Goal: Communication & Community: Answer question/provide support

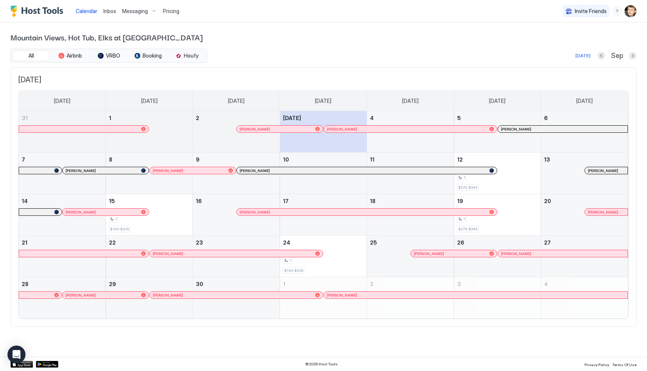
click at [256, 130] on div at bounding box center [256, 129] width 6 height 6
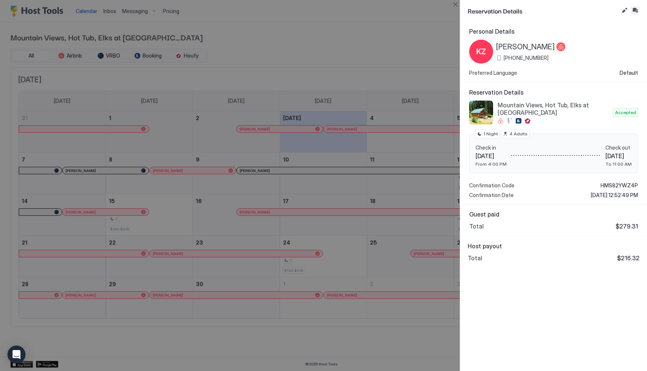
click at [636, 11] on button "Inbox" at bounding box center [634, 10] width 9 height 9
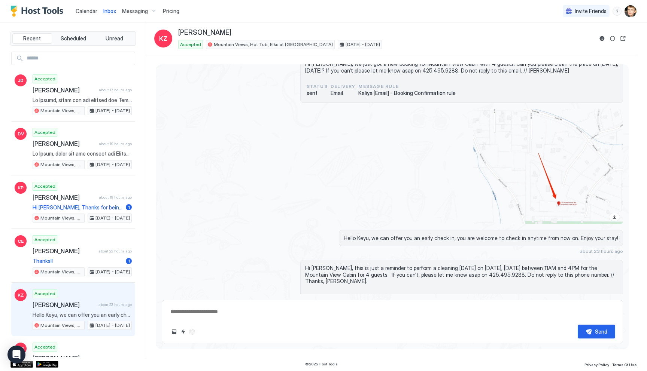
scroll to position [853, 0]
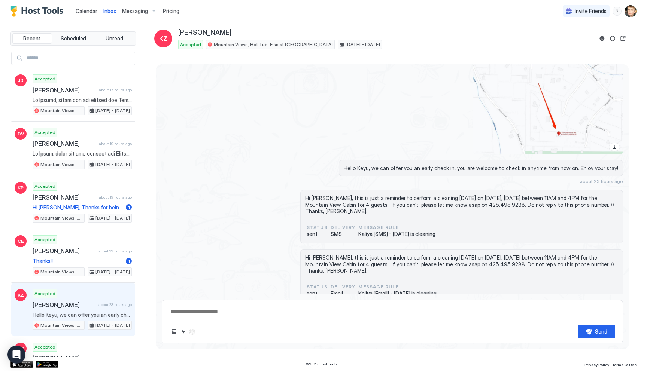
click at [565, 318] on div "Scheduled Messages" at bounding box center [588, 322] width 51 height 8
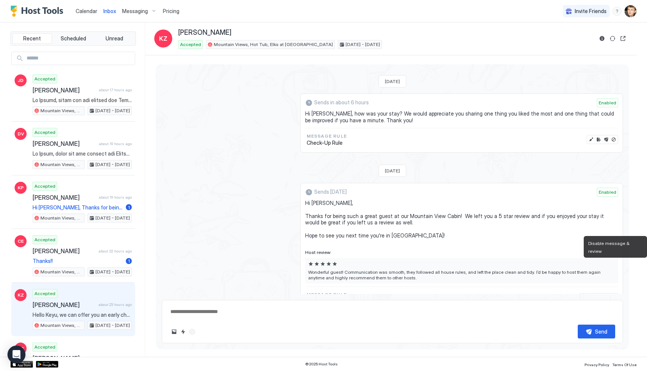
click at [614, 294] on button "Disable message & review" at bounding box center [613, 297] width 7 height 7
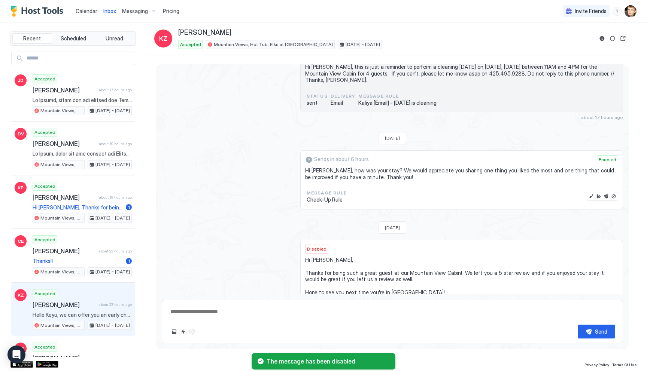
scroll to position [1027, 0]
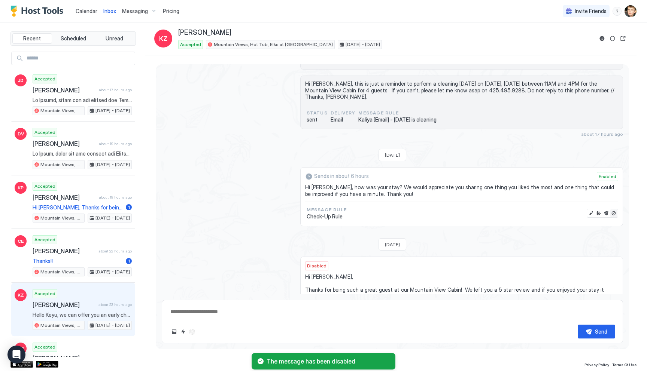
click at [615, 210] on button "Disable message" at bounding box center [613, 213] width 7 height 7
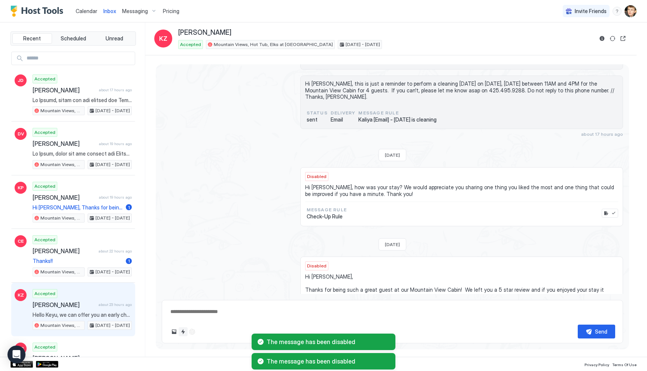
click at [183, 330] on button "Quick reply" at bounding box center [183, 332] width 9 height 9
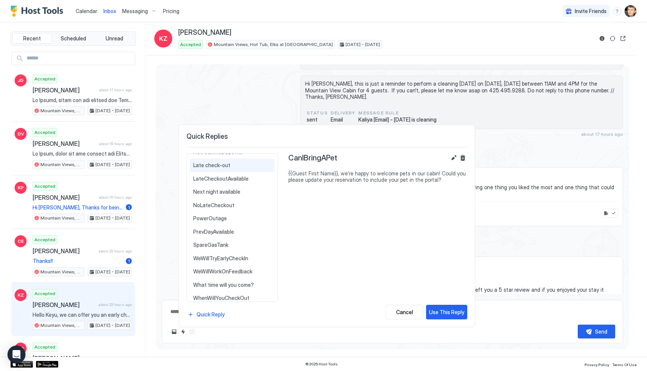
scroll to position [140, 0]
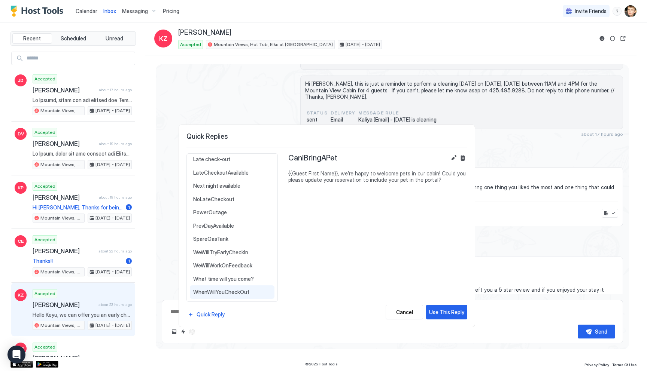
click at [230, 290] on span "WhenWillYouCheckOut" at bounding box center [232, 292] width 78 height 7
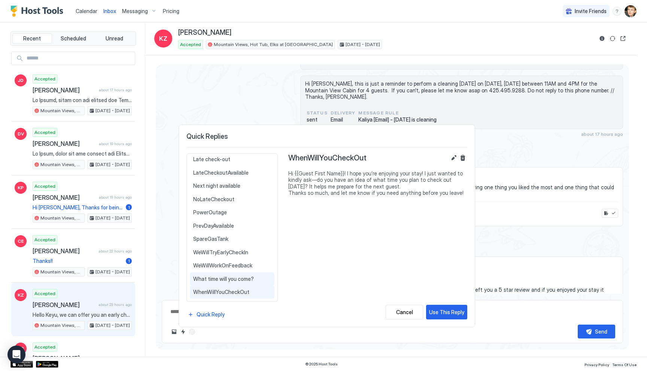
click at [226, 277] on span "What time will you come?" at bounding box center [232, 279] width 78 height 7
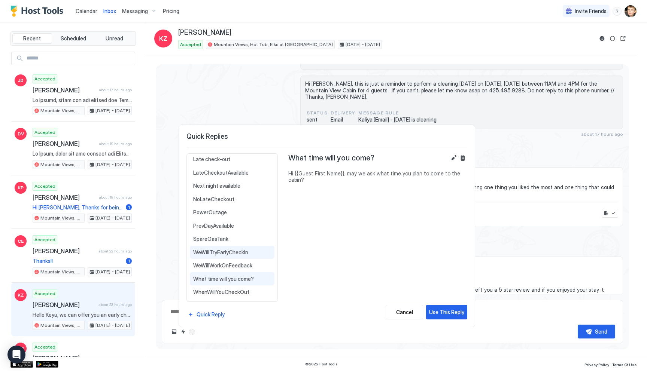
click at [238, 256] on div "WeWillTryEarlyCheckIn Hello {{Guest First Name}}, we may have guests checking o…" at bounding box center [232, 252] width 85 height 13
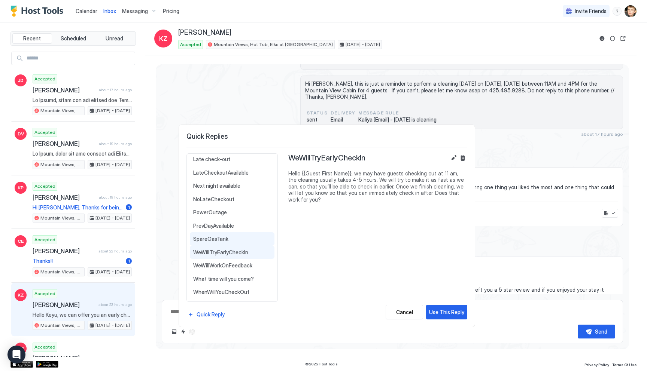
click at [229, 242] on span "SpareGasTank" at bounding box center [232, 239] width 78 height 7
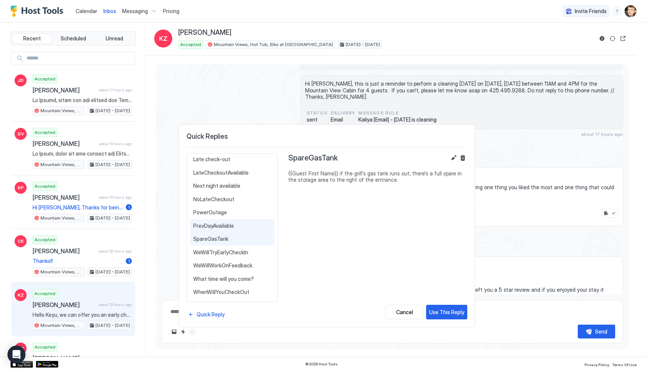
click at [224, 226] on span "PrevDayAvailable" at bounding box center [232, 226] width 78 height 7
click at [460, 160] on button "Delete" at bounding box center [462, 157] width 9 height 9
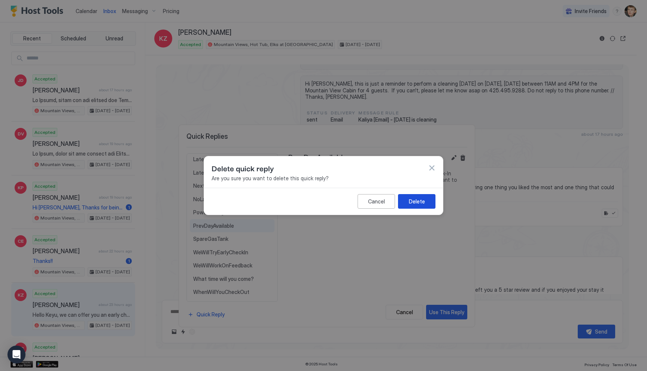
click at [426, 204] on button "Delete" at bounding box center [416, 201] width 37 height 15
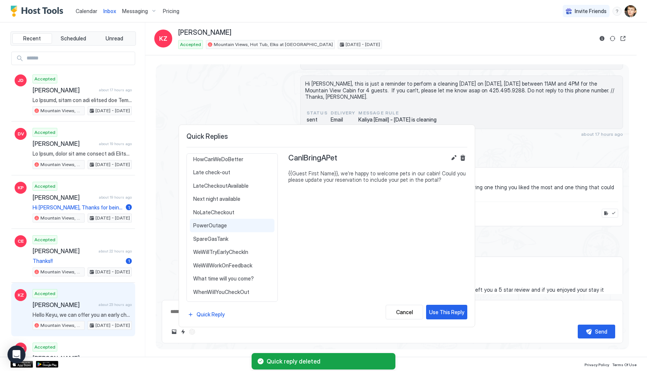
scroll to position [121, 0]
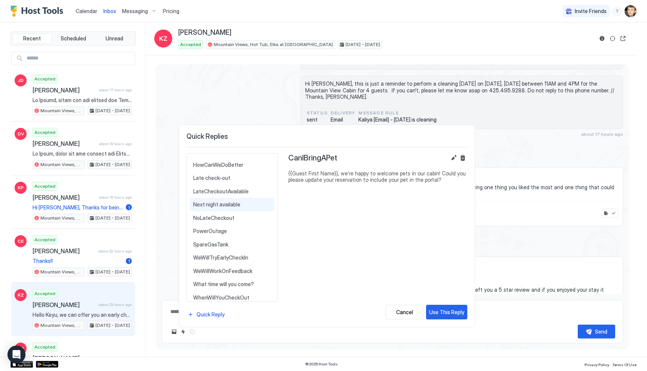
click at [237, 209] on div "Next night available Hi {{Guest First Name}}, we have the day {{Check-Out Date}…" at bounding box center [232, 204] width 85 height 13
click at [462, 158] on button "Delete" at bounding box center [462, 157] width 9 height 9
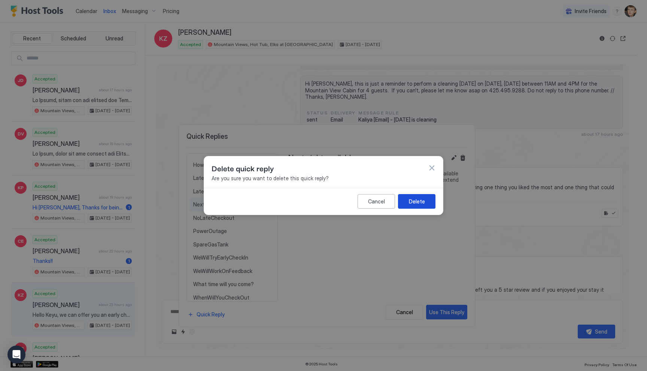
click at [427, 203] on button "Delete" at bounding box center [416, 201] width 37 height 15
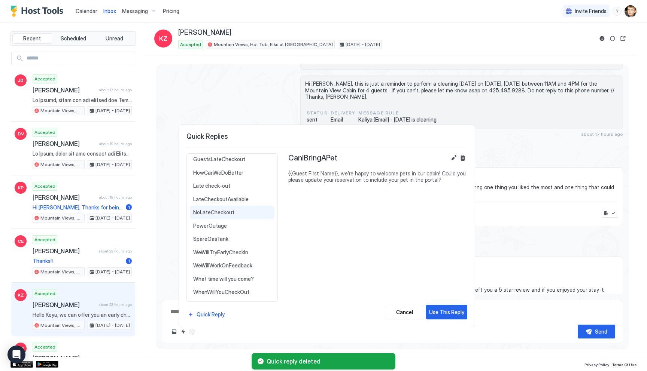
scroll to position [113, 0]
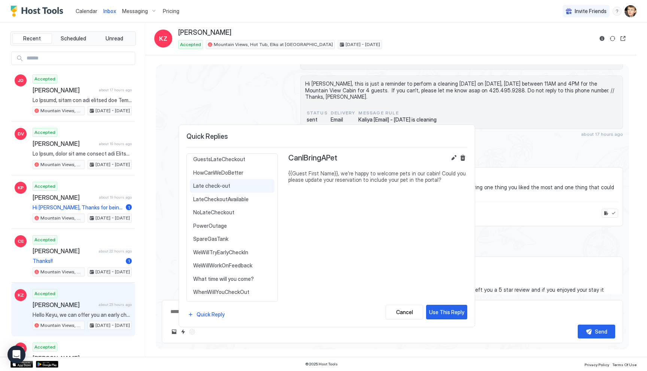
click at [235, 189] on div "Late check-out Hi {{Guest First Name}}, I understand you would like a late chec…" at bounding box center [232, 185] width 85 height 13
click at [460, 156] on button "Delete" at bounding box center [462, 157] width 9 height 9
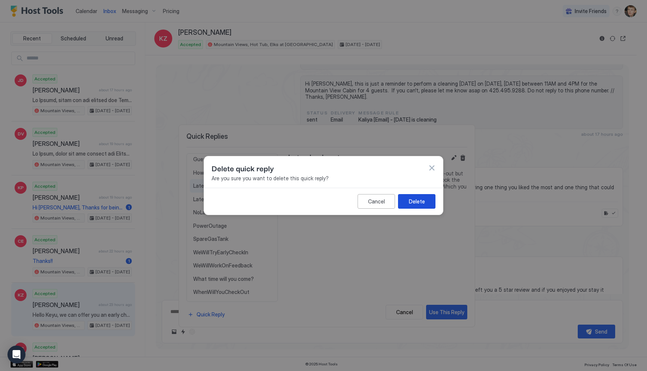
click at [414, 200] on div "Delete" at bounding box center [417, 202] width 16 height 8
type textarea "*"
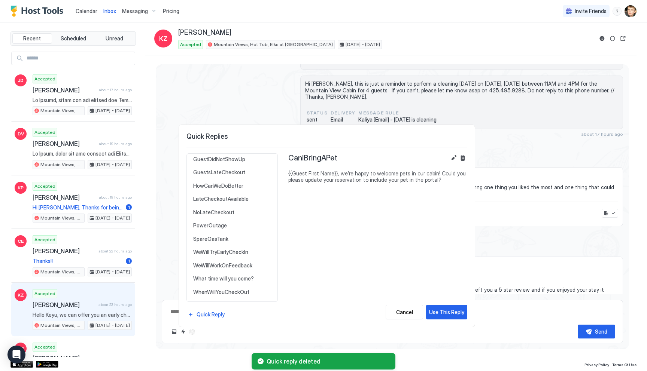
scroll to position [100, 0]
click at [256, 200] on span "LateCheckoutAvailable" at bounding box center [232, 199] width 78 height 7
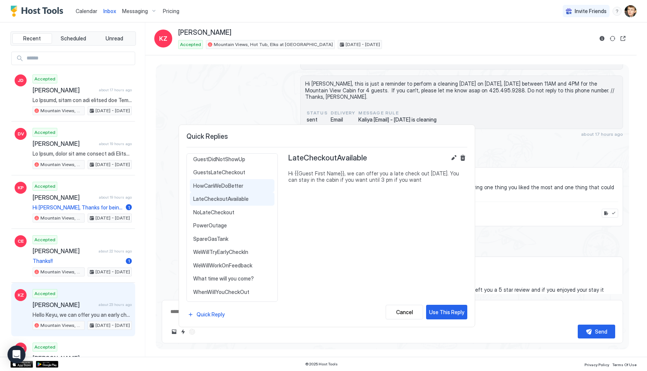
click at [243, 188] on span "HowCanWeDoBetter" at bounding box center [232, 186] width 78 height 7
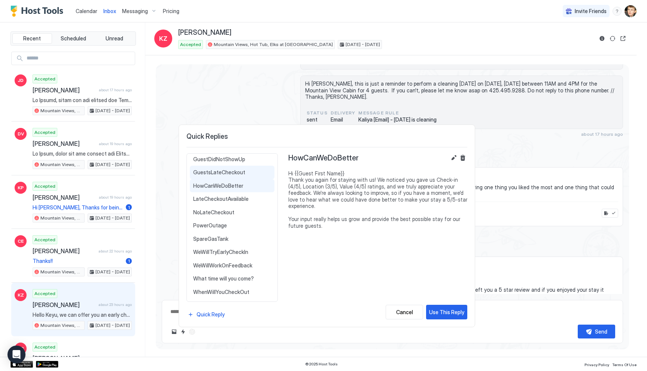
click at [239, 174] on span "GuestsLateCheckout" at bounding box center [232, 172] width 78 height 7
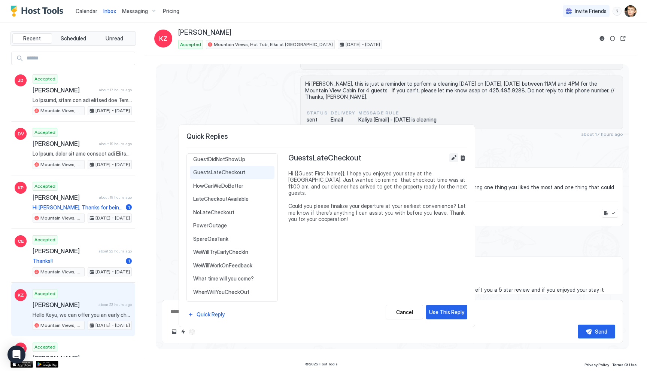
click at [450, 158] on button "Edit" at bounding box center [453, 157] width 9 height 9
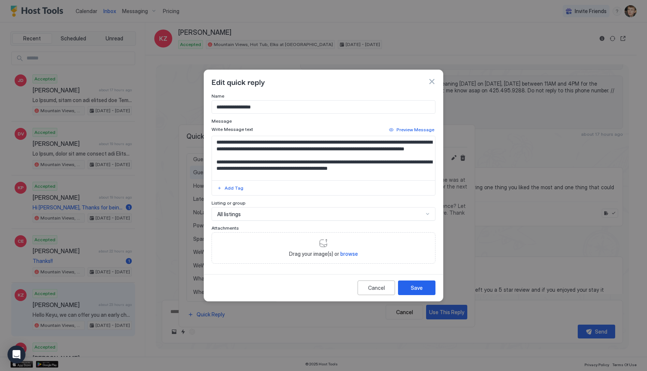
click at [265, 106] on input "**********" at bounding box center [323, 107] width 223 height 13
type input "**********"
click at [419, 286] on div "Save" at bounding box center [417, 288] width 12 height 8
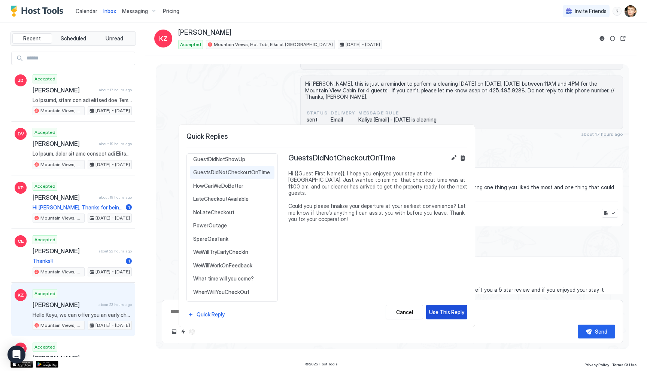
click at [443, 310] on div "Use This Reply" at bounding box center [446, 312] width 35 height 8
type textarea "*"
type textarea "**********"
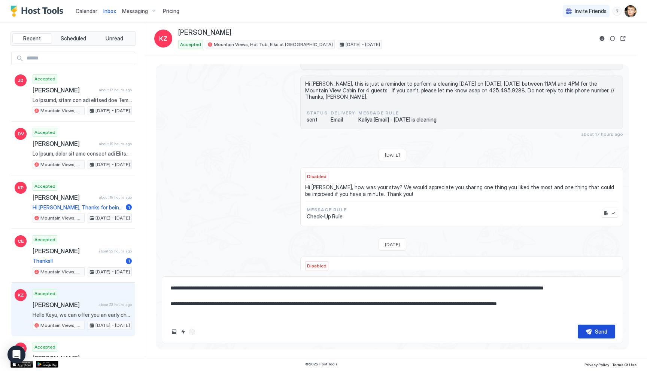
click at [600, 332] on div "Send" at bounding box center [601, 332] width 12 height 8
type textarea "*"
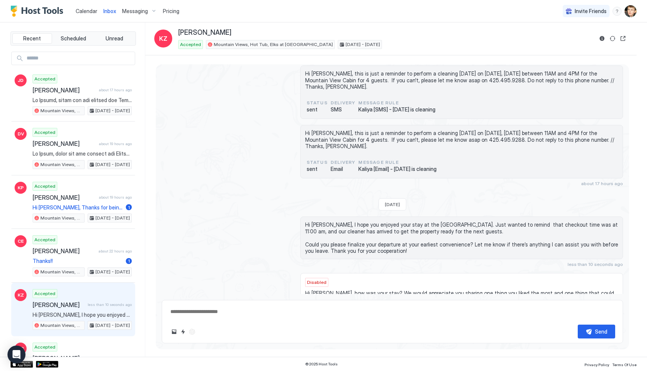
scroll to position [984, 0]
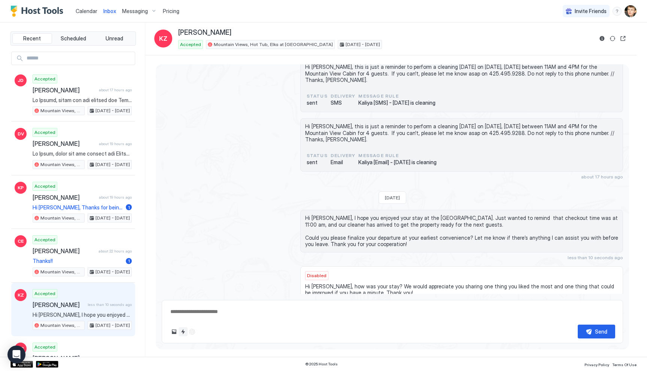
click at [180, 333] on button "Quick reply" at bounding box center [183, 332] width 9 height 9
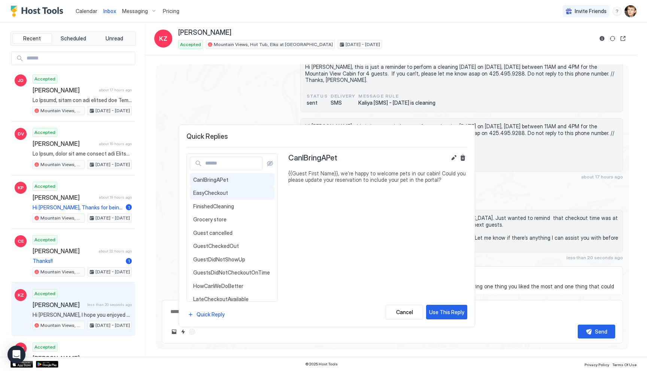
click at [234, 188] on div "EasyCheckout Hi {{Guest First Name}}! I hope you enjoyed your stay. You are not…" at bounding box center [232, 192] width 85 height 13
type textarea "*"
click at [238, 207] on span "FinishedCleaning" at bounding box center [232, 206] width 78 height 7
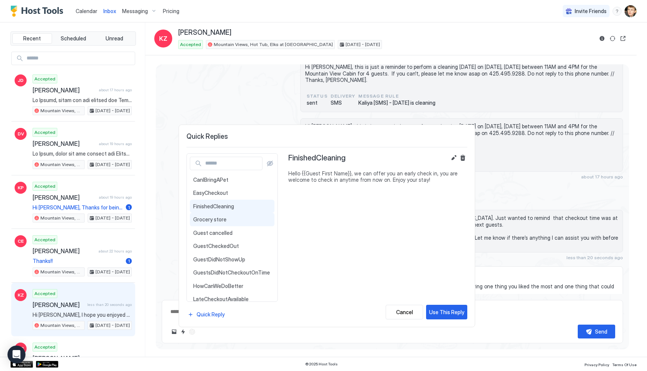
click at [240, 220] on span "Grocery store" at bounding box center [232, 219] width 78 height 7
click at [238, 228] on div "Guest cancelled Hi {{Guest First Name}}, this is [PERSON_NAME], your host at Ai…" at bounding box center [232, 232] width 85 height 13
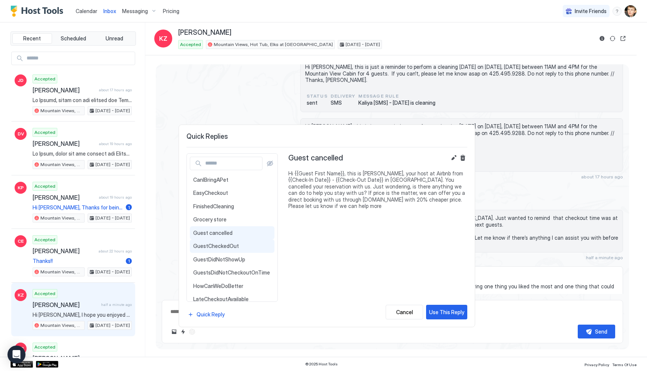
click at [239, 241] on div "GuestCheckedOut Hi {{Guest First Name}}! Thanks for letting me know you’ve chec…" at bounding box center [232, 246] width 85 height 13
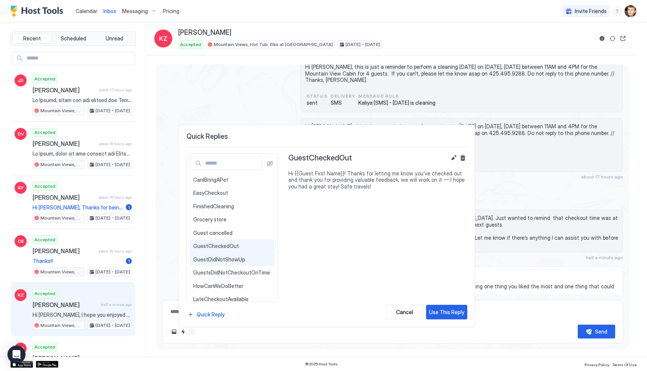
click at [241, 255] on div "GuestDidNotShowUp Hi {{Guest First Name}}, we came by [DATE] to clean the cabin…" at bounding box center [232, 259] width 85 height 13
click at [451, 156] on button "Edit" at bounding box center [453, 157] width 9 height 9
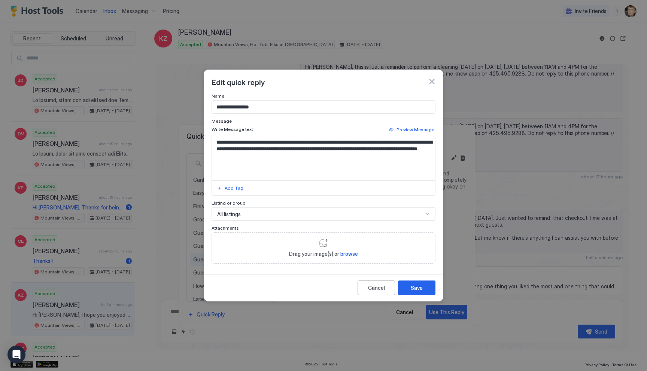
click at [296, 105] on input "**********" at bounding box center [323, 107] width 223 height 13
type input "**********"
click at [411, 280] on div "Cancel Save" at bounding box center [323, 287] width 239 height 27
click at [413, 286] on div "Save" at bounding box center [417, 288] width 12 height 8
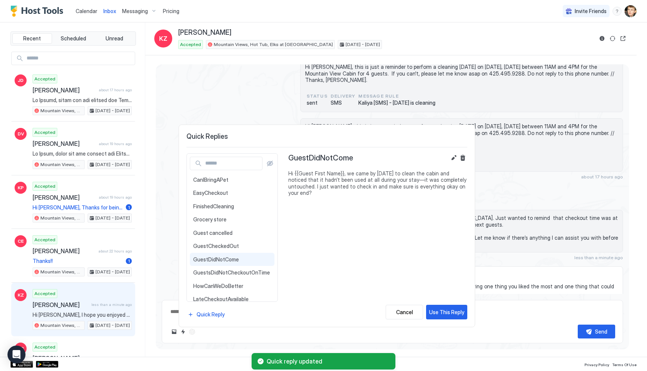
click at [247, 261] on span "GuestDidNotCome" at bounding box center [232, 259] width 78 height 7
click at [451, 156] on button "Edit" at bounding box center [453, 157] width 9 height 9
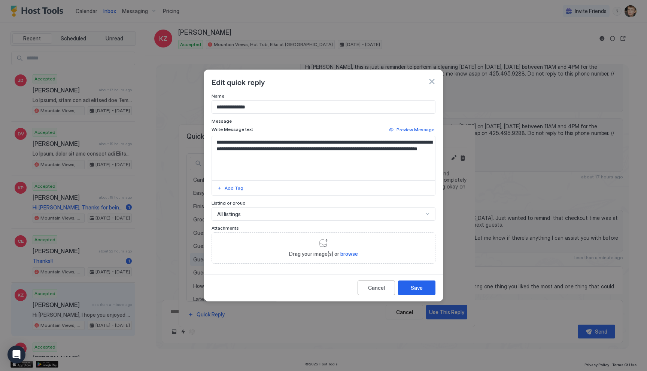
click at [234, 105] on input "**********" at bounding box center [323, 107] width 223 height 13
type input "**********"
click at [415, 290] on div "Save" at bounding box center [417, 288] width 12 height 8
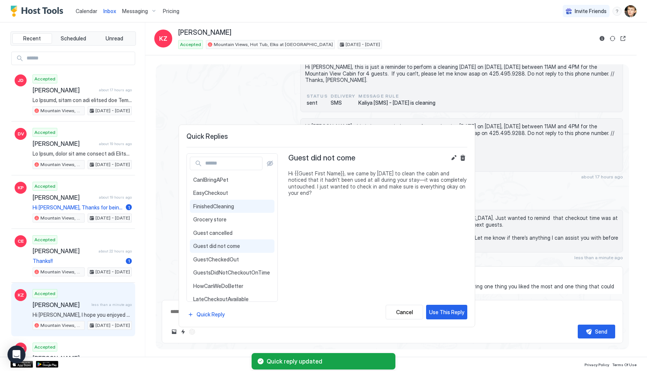
click at [241, 205] on span "FinishedCleaning" at bounding box center [232, 206] width 78 height 7
click at [451, 158] on button "Edit" at bounding box center [453, 157] width 9 height 9
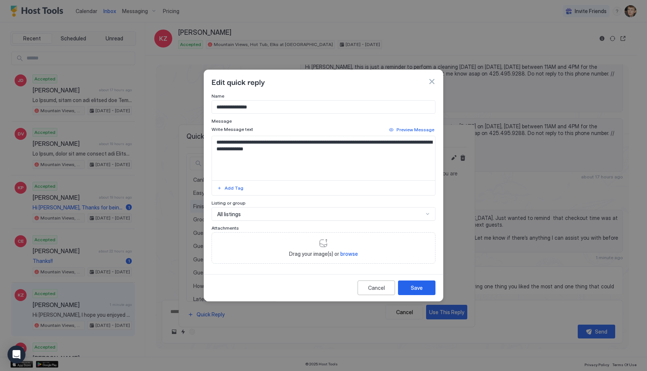
click at [278, 104] on input "**********" at bounding box center [323, 107] width 223 height 13
type input "**********"
click at [409, 290] on button "Save" at bounding box center [416, 288] width 37 height 15
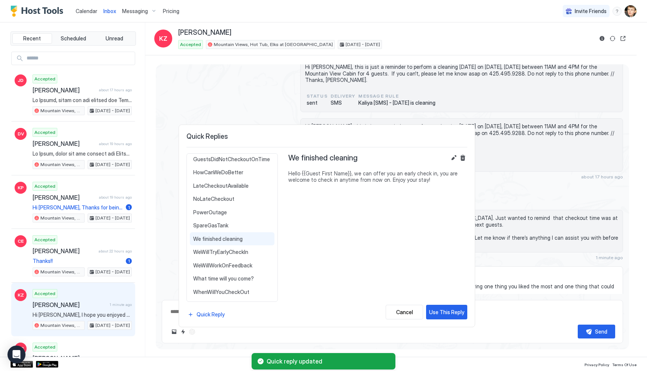
scroll to position [0, 0]
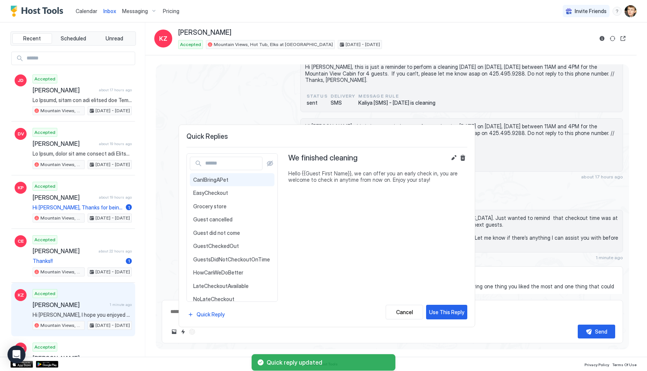
click at [217, 177] on span "CanIBringAPet" at bounding box center [232, 180] width 78 height 7
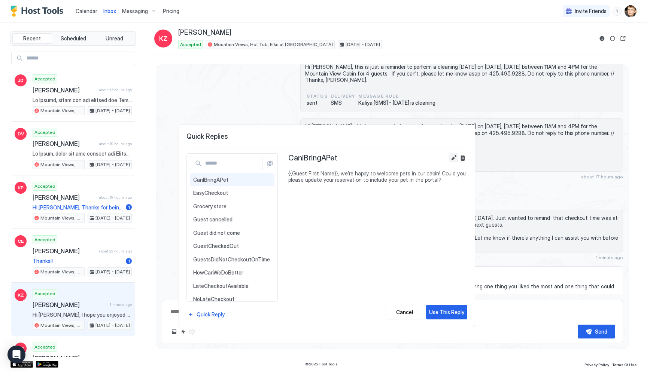
click at [451, 158] on button "Edit" at bounding box center [453, 157] width 9 height 9
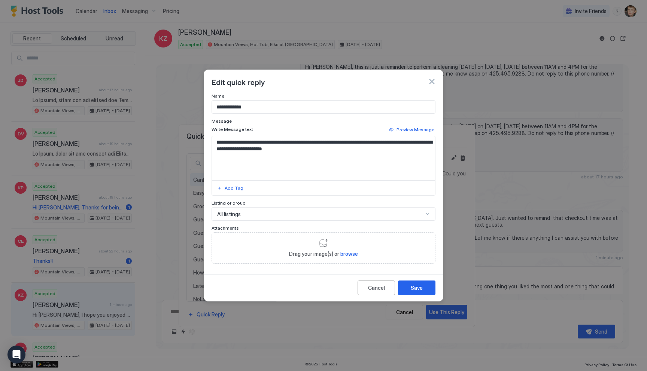
click at [281, 111] on input "**********" at bounding box center [323, 107] width 223 height 13
type input "**********"
click at [412, 291] on div "Save" at bounding box center [417, 288] width 12 height 8
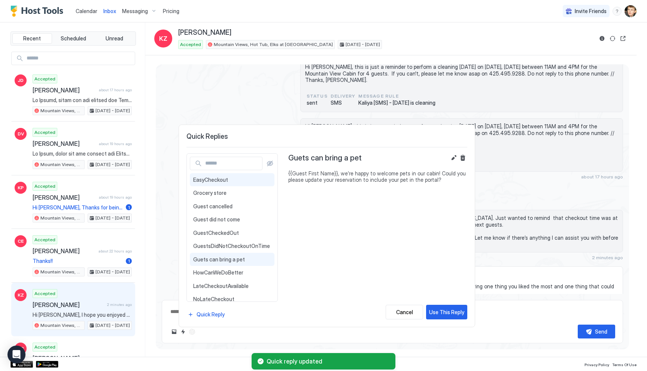
click at [221, 177] on span "EasyCheckout" at bounding box center [232, 180] width 78 height 7
click at [452, 158] on button "Edit" at bounding box center [453, 157] width 9 height 9
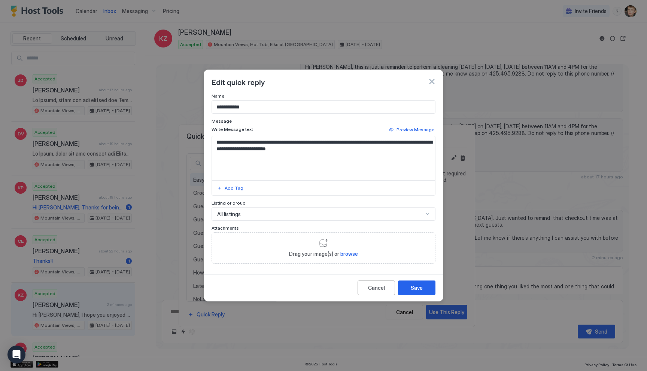
click at [243, 108] on input "**********" at bounding box center [323, 107] width 223 height 13
type input "**********"
click at [417, 283] on button "Save" at bounding box center [416, 288] width 37 height 15
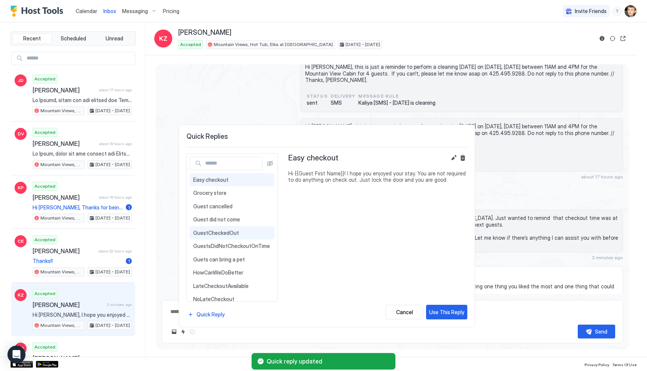
click at [243, 231] on span "GuestCheckedOut" at bounding box center [232, 233] width 78 height 7
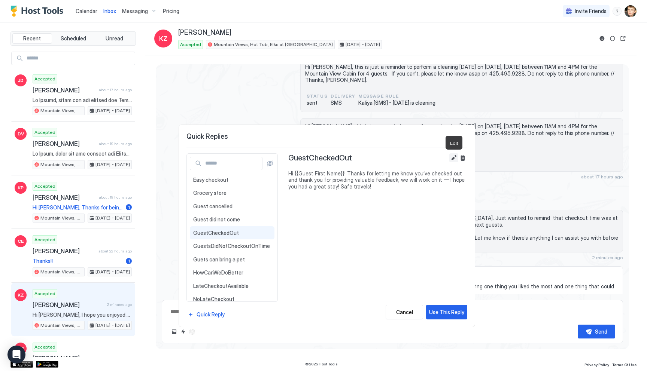
click at [452, 156] on button "Edit" at bounding box center [453, 157] width 9 height 9
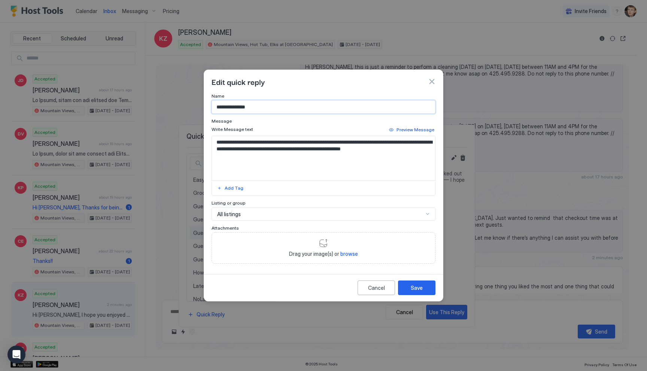
click at [289, 108] on input "**********" at bounding box center [323, 107] width 223 height 13
type input "**********"
click at [407, 287] on button "Save" at bounding box center [416, 288] width 37 height 15
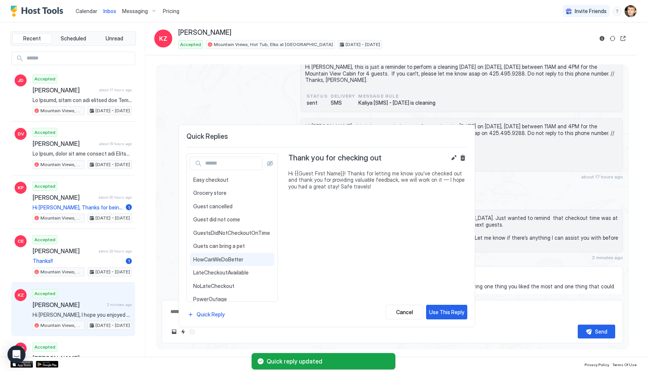
click at [246, 260] on span "HowCanWeDoBetter" at bounding box center [232, 259] width 78 height 7
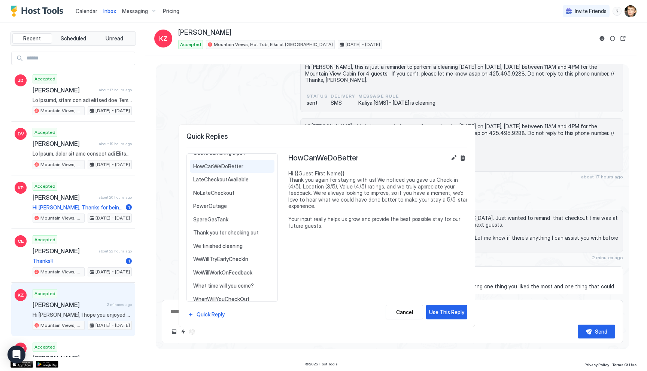
scroll to position [100, 0]
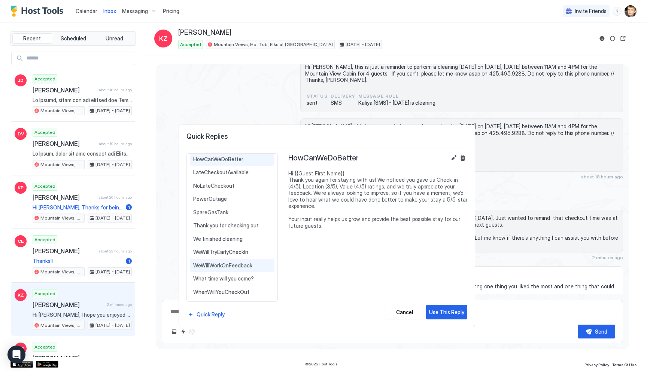
click at [244, 264] on span "WeWillWorkOnFeedback" at bounding box center [232, 265] width 78 height 7
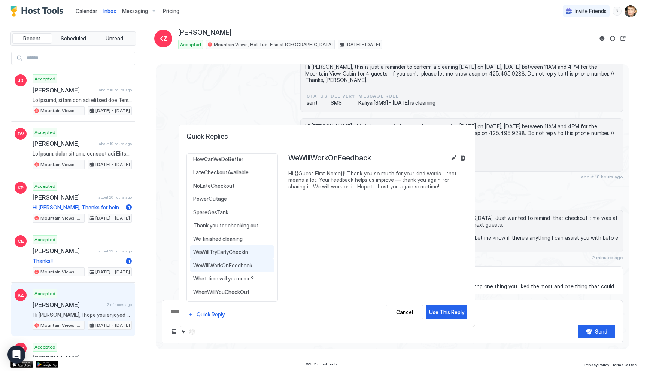
click at [240, 250] on span "WeWillTryEarlyCheckIn" at bounding box center [232, 252] width 78 height 7
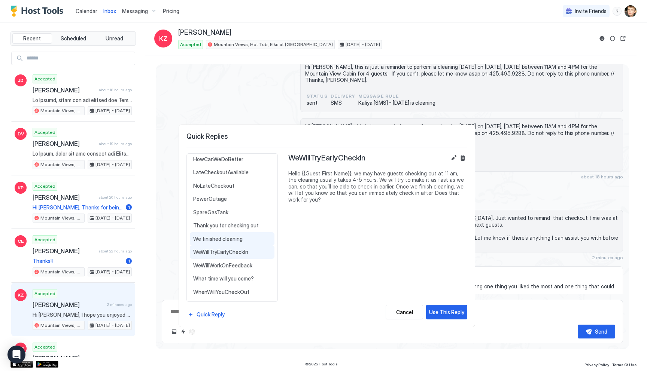
click at [236, 240] on span "We finished cleaning" at bounding box center [232, 239] width 78 height 7
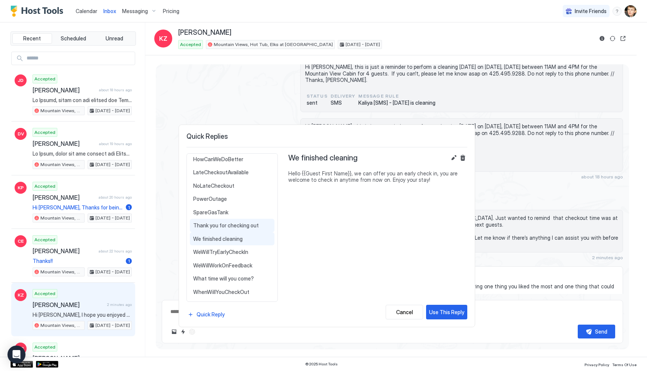
click at [233, 227] on span "Thank you for checking out" at bounding box center [232, 225] width 78 height 7
click at [226, 213] on span "SpareGasTank" at bounding box center [232, 212] width 78 height 7
click at [409, 317] on button "Cancel" at bounding box center [404, 312] width 37 height 15
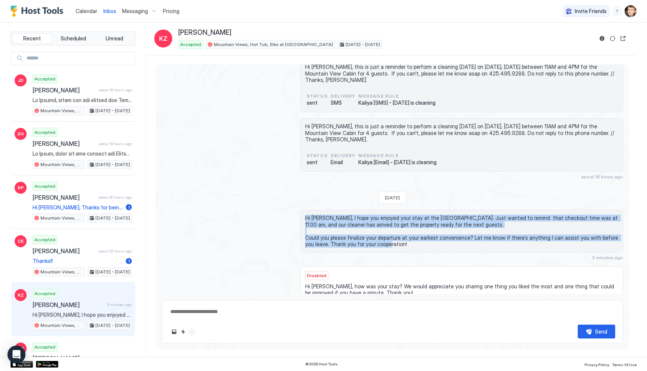
drag, startPoint x: 305, startPoint y: 186, endPoint x: 398, endPoint y: 212, distance: 97.2
click at [398, 215] on span "Hi [PERSON_NAME], I hope you enjoyed your stay at the [GEOGRAPHIC_DATA]. Just w…" at bounding box center [461, 231] width 313 height 33
copy span "Hi [PERSON_NAME], I hope you enjoyed your stay at the [GEOGRAPHIC_DATA]. Just w…"
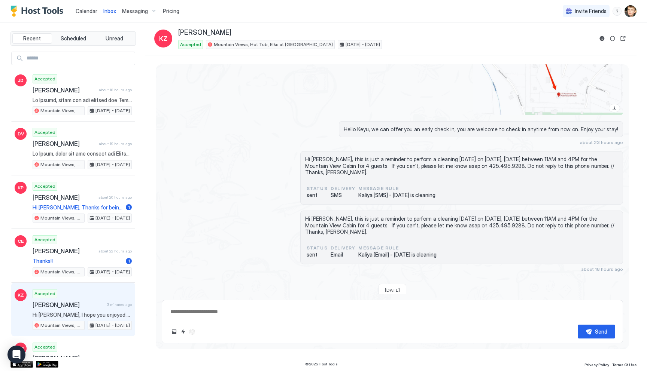
scroll to position [783, 0]
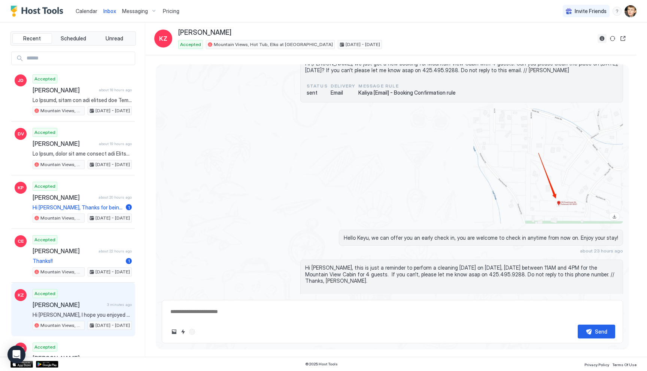
click at [602, 39] on button "Reservation information" at bounding box center [601, 38] width 9 height 9
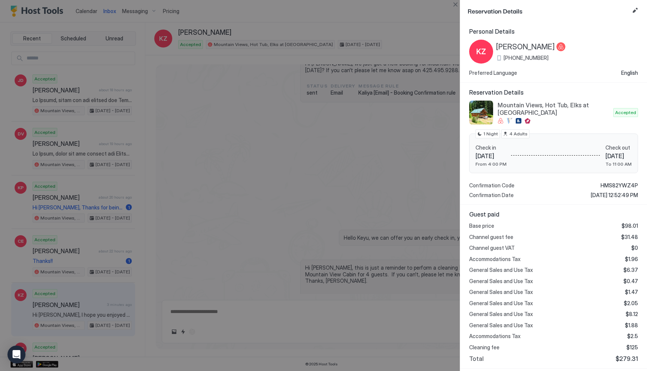
drag, startPoint x: 505, startPoint y: 57, endPoint x: 548, endPoint y: 58, distance: 43.8
click at [548, 58] on div "KZ [PERSON_NAME] [PHONE_NUMBER]" at bounding box center [553, 52] width 169 height 24
copy span "[PHONE_NUMBER]"
click at [214, 219] on div at bounding box center [323, 185] width 647 height 371
click at [146, 134] on div at bounding box center [323, 185] width 647 height 371
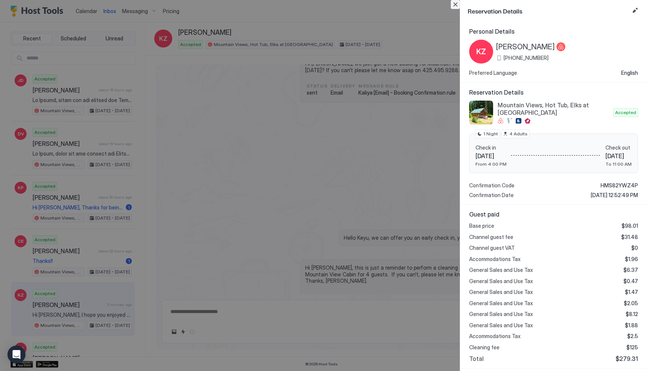
click at [454, 3] on button "Close" at bounding box center [455, 4] width 9 height 9
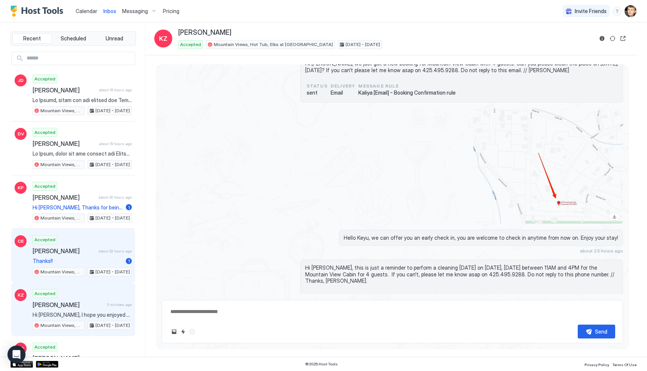
type textarea "*"
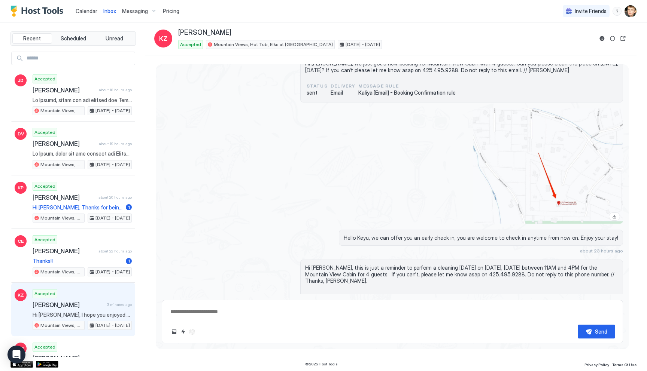
click at [99, 303] on span "[PERSON_NAME]" at bounding box center [68, 304] width 71 height 7
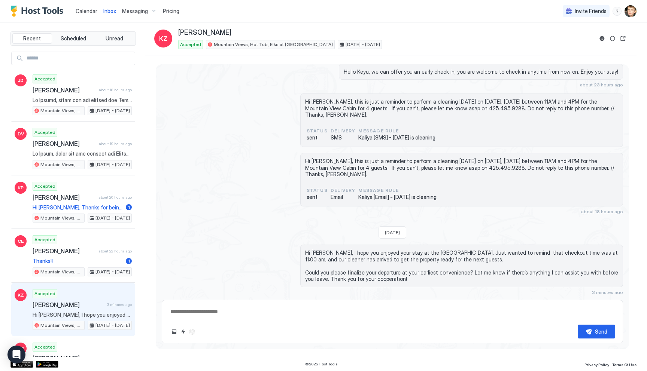
scroll to position [946, 0]
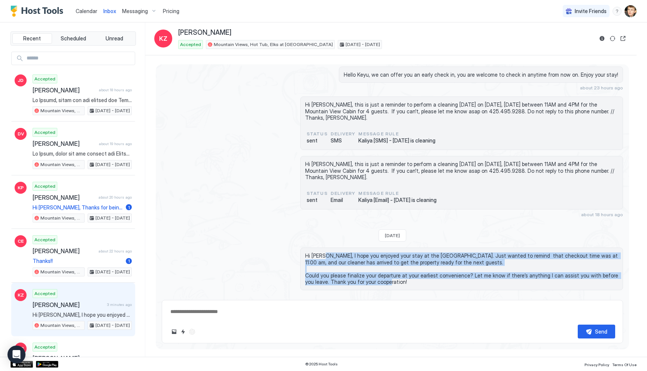
drag, startPoint x: 323, startPoint y: 223, endPoint x: 402, endPoint y: 252, distance: 83.5
click at [402, 253] on span "Hi [PERSON_NAME], I hope you enjoyed your stay at the [GEOGRAPHIC_DATA]. Just w…" at bounding box center [461, 269] width 313 height 33
copy span "I hope you enjoyed your stay at the [GEOGRAPHIC_DATA]. Just wanted to remind th…"
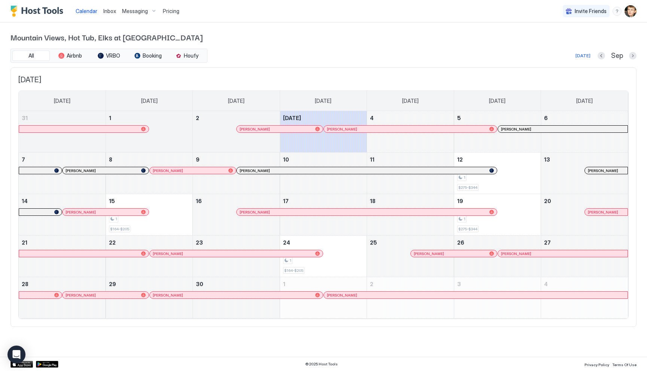
click at [300, 129] on div at bounding box center [300, 129] width 6 height 6
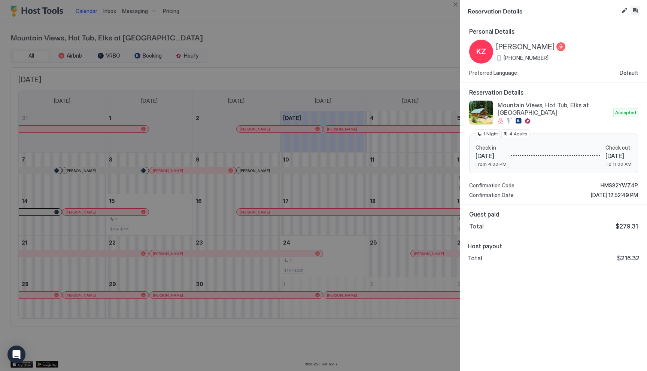
click at [635, 10] on button "Inbox" at bounding box center [634, 10] width 9 height 9
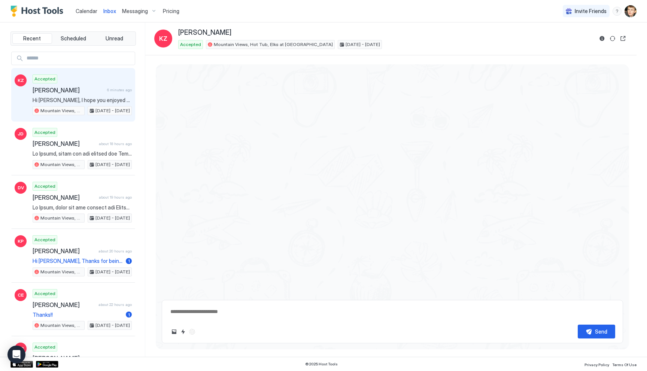
click at [378, 318] on textarea at bounding box center [392, 312] width 445 height 14
paste textarea "**********"
type textarea "*"
type textarea "**********"
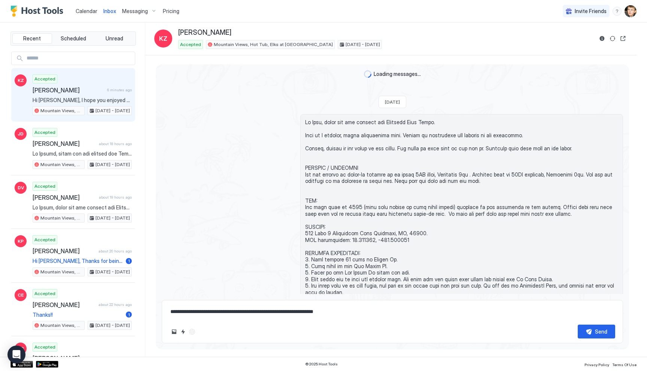
type textarea "*"
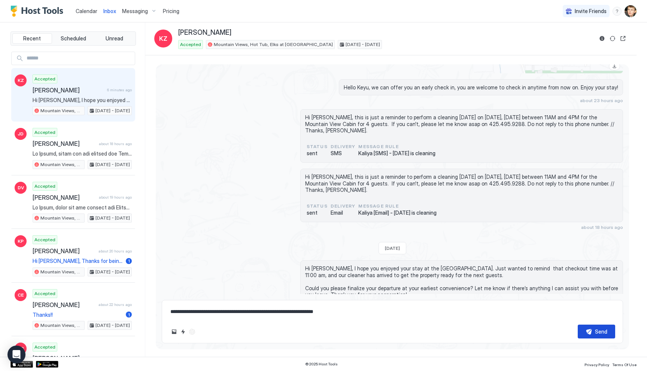
type textarea "**********"
click at [595, 331] on div "Send" at bounding box center [601, 332] width 12 height 8
type textarea "*"
